Goal: Connect with others: Connect with others

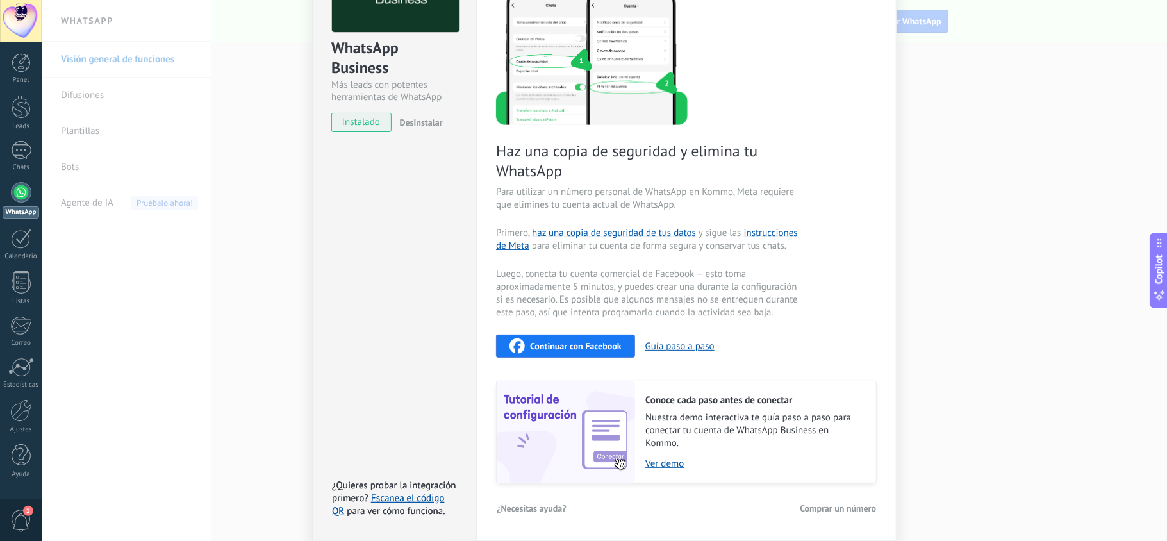
click at [586, 347] on span "Continuar con Facebook" at bounding box center [576, 345] width 92 height 9
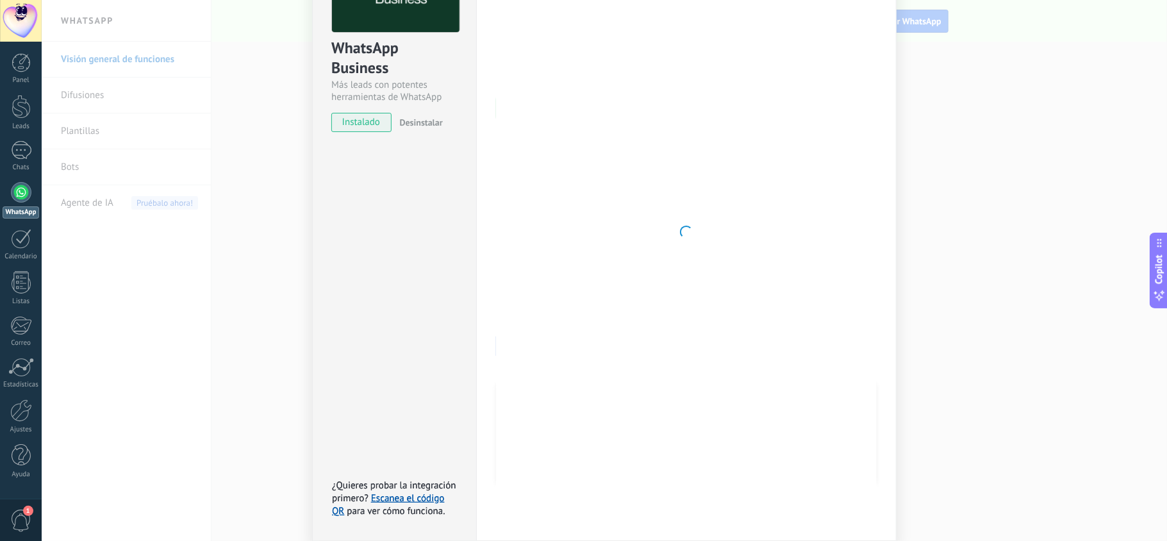
click at [1039, 80] on div "WhatsApp Business Más leads con potentes herramientas de WhatsApp instalado Des…" at bounding box center [604, 270] width 1125 height 541
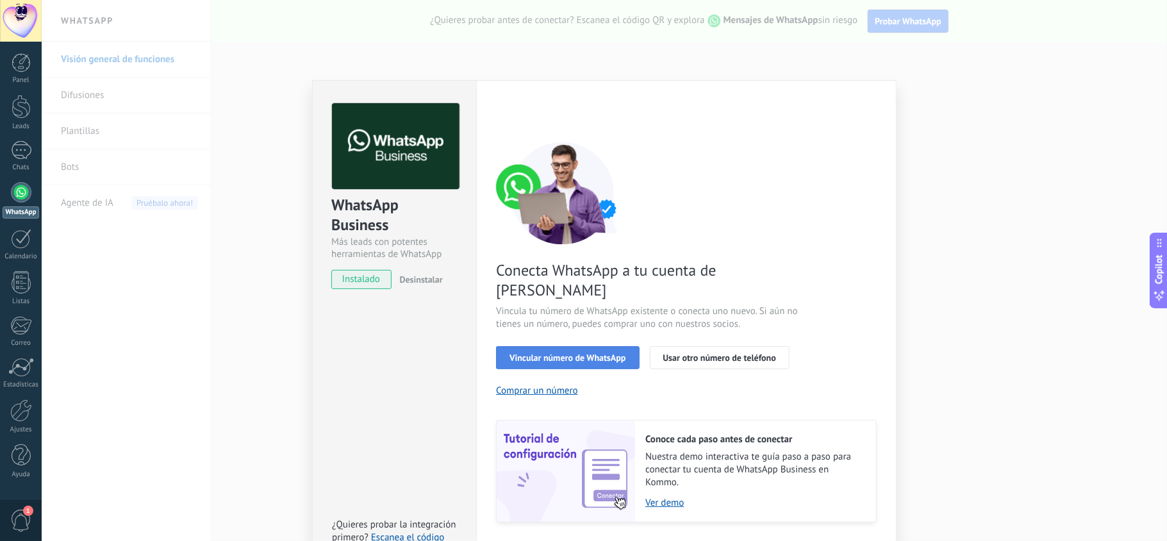
click at [561, 353] on span "Vincular número de WhatsApp" at bounding box center [567, 357] width 116 height 9
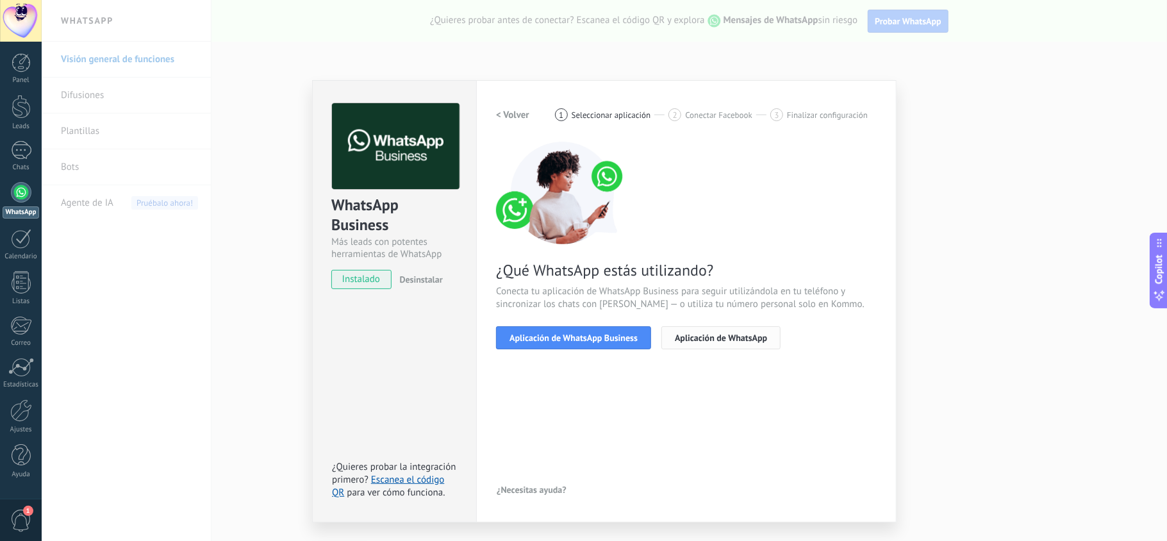
click at [716, 333] on span "Aplicación de WhatsApp" at bounding box center [721, 337] width 92 height 9
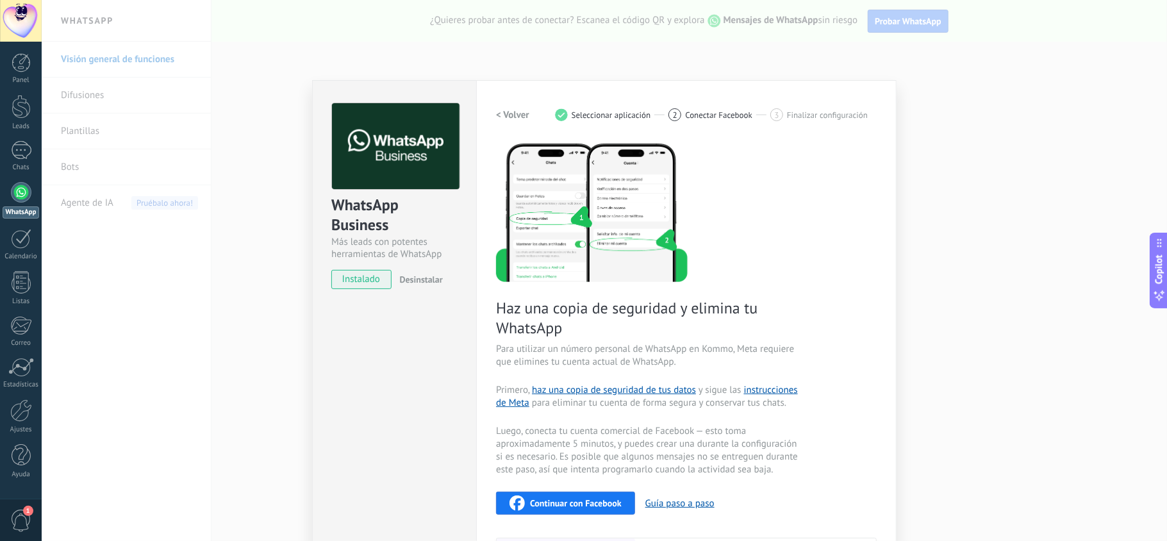
click at [595, 498] on span "Continuar con Facebook" at bounding box center [576, 502] width 92 height 9
click at [518, 113] on h2 "< Volver" at bounding box center [512, 115] width 33 height 12
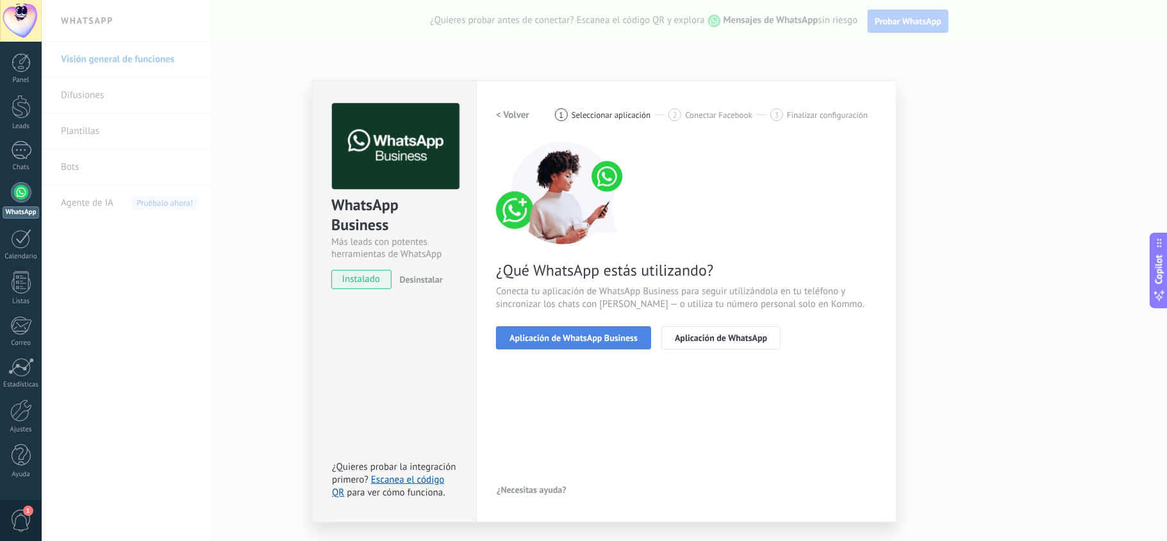
click at [560, 339] on span "Aplicación de WhatsApp Business" at bounding box center [573, 337] width 128 height 9
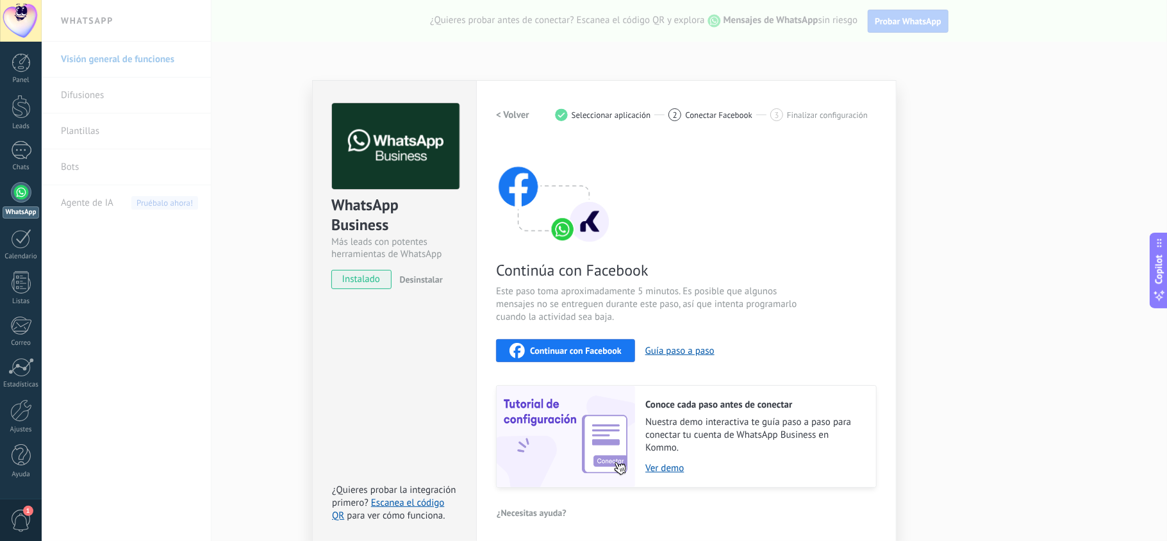
click at [821, 322] on div "Continúa con Facebook Este paso toma aproximadamente 5 minutos. Es posible que …" at bounding box center [686, 315] width 381 height 346
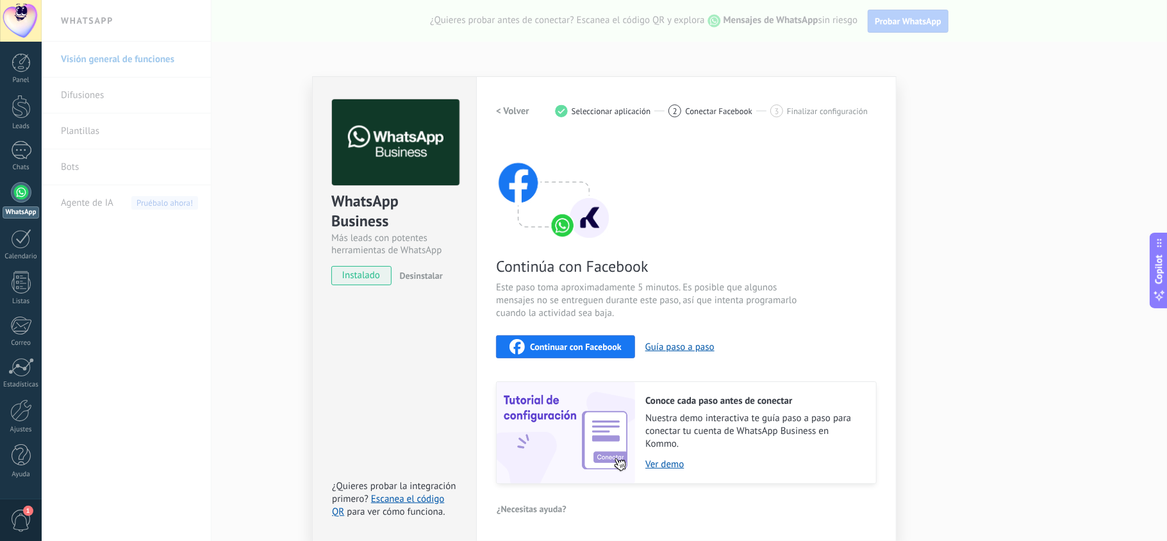
click at [579, 342] on span "Continuar con Facebook" at bounding box center [576, 346] width 92 height 9
